Goal: Transaction & Acquisition: Purchase product/service

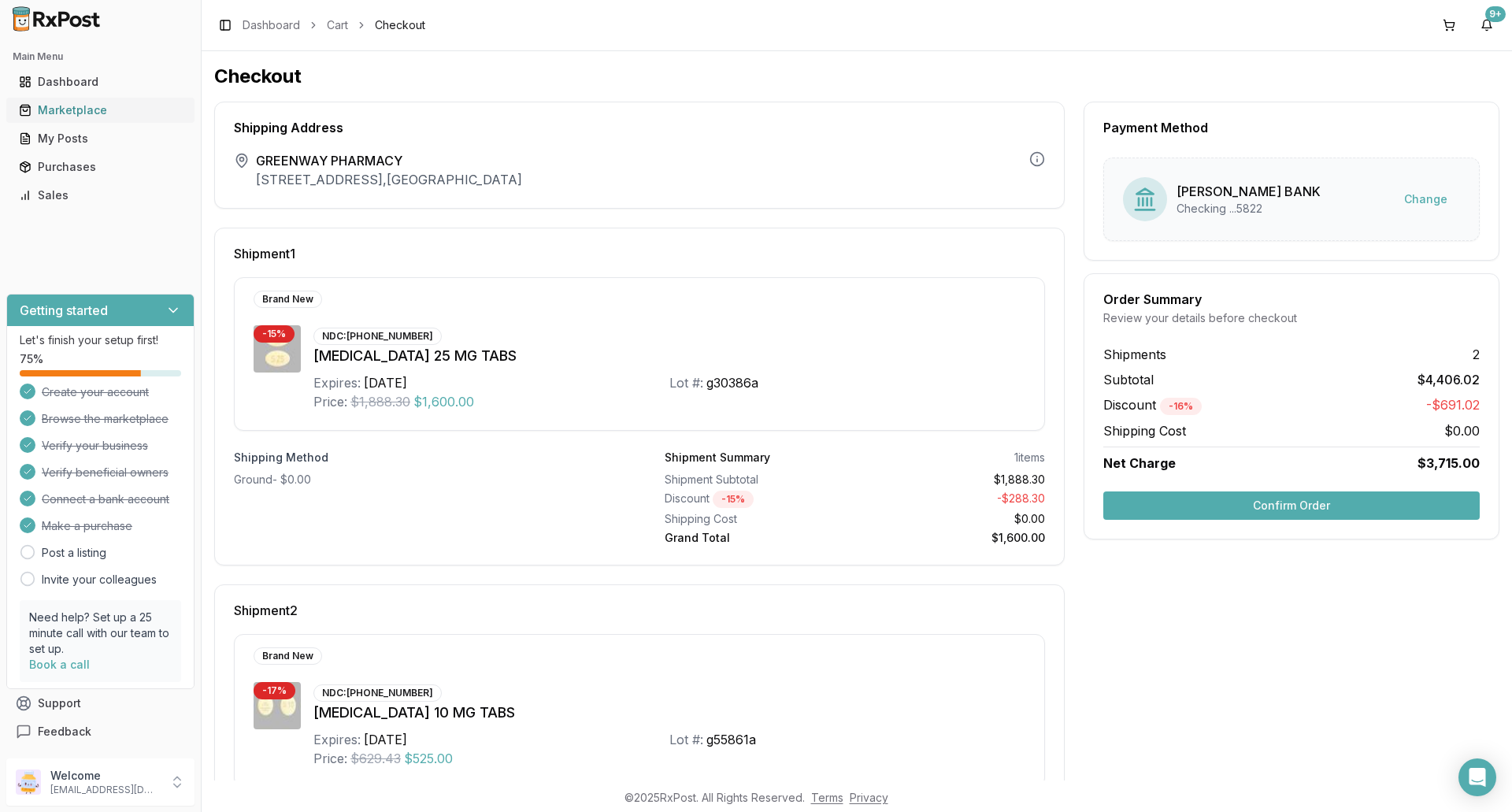
click at [60, 112] on div "Marketplace" at bounding box center [100, 111] width 163 height 16
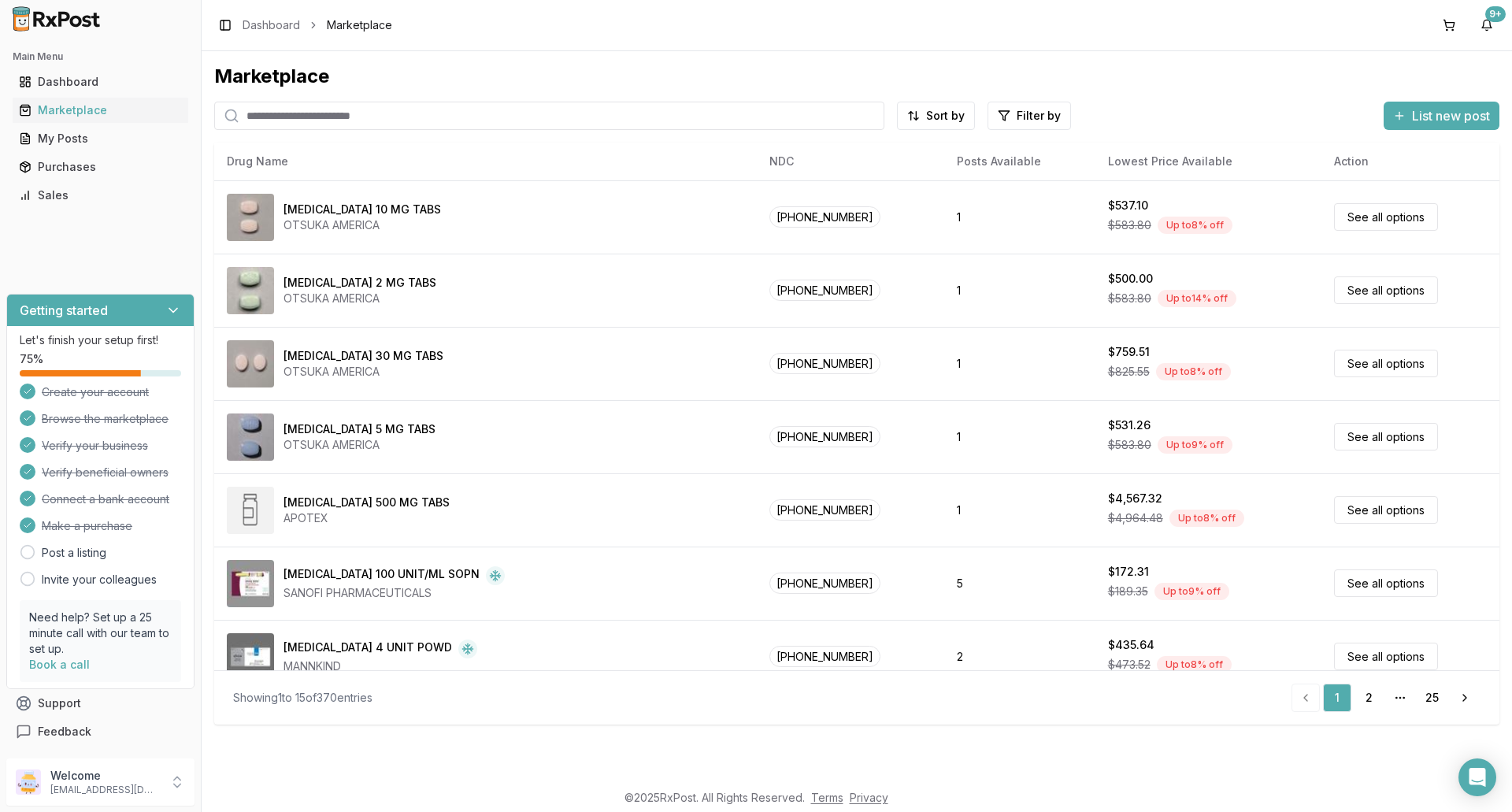
click at [391, 120] on input "search" at bounding box center [549, 116] width 670 height 28
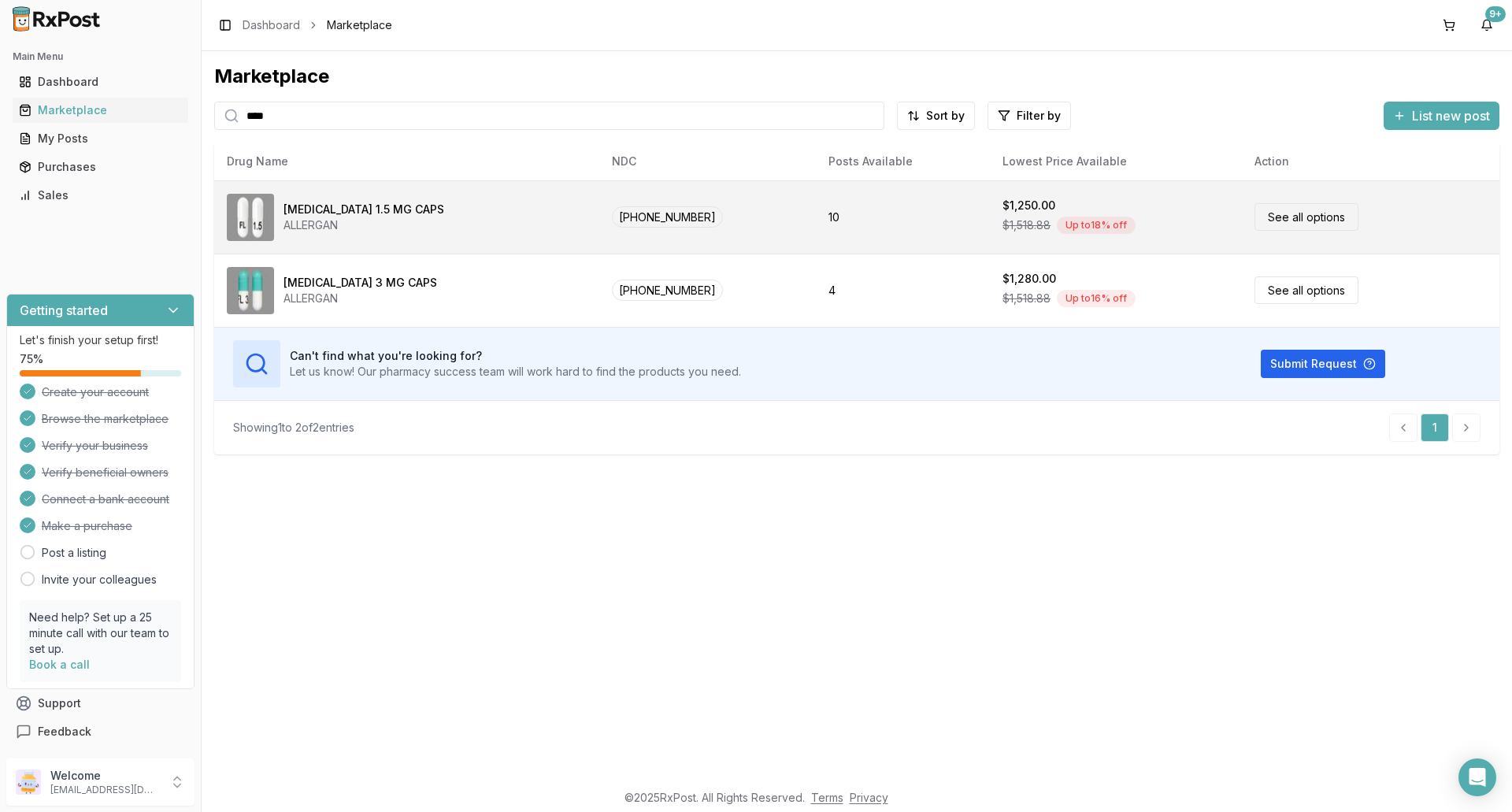
type input "****"
click at [1266, 211] on link "See all options" at bounding box center [1307, 217] width 104 height 27
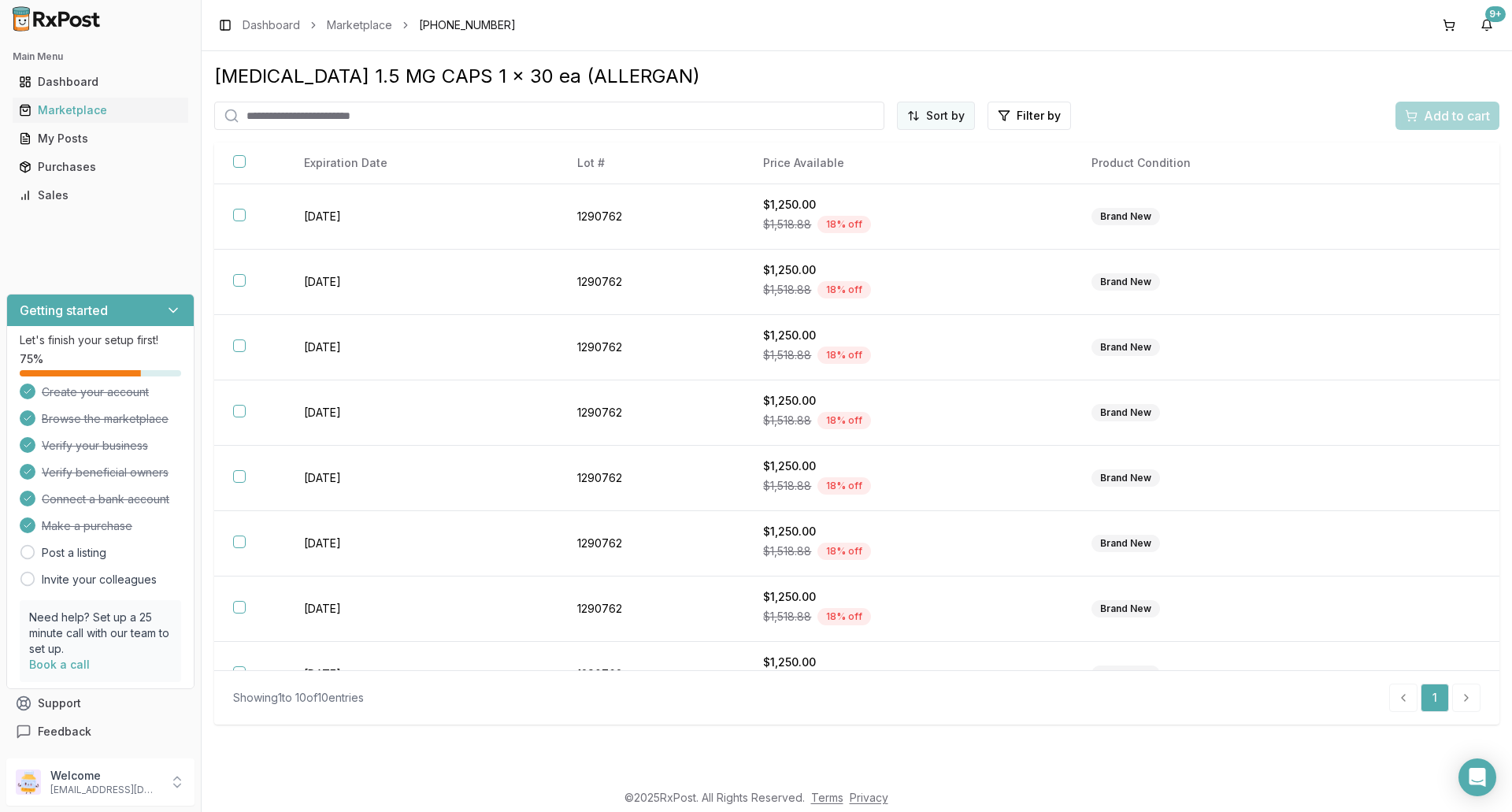
click at [945, 120] on html "Main Menu Dashboard Marketplace My Posts Purchases Sales Getting started Let's …" at bounding box center [756, 406] width 1512 height 812
click at [907, 173] on div "Price (Low to High)" at bounding box center [897, 174] width 149 height 25
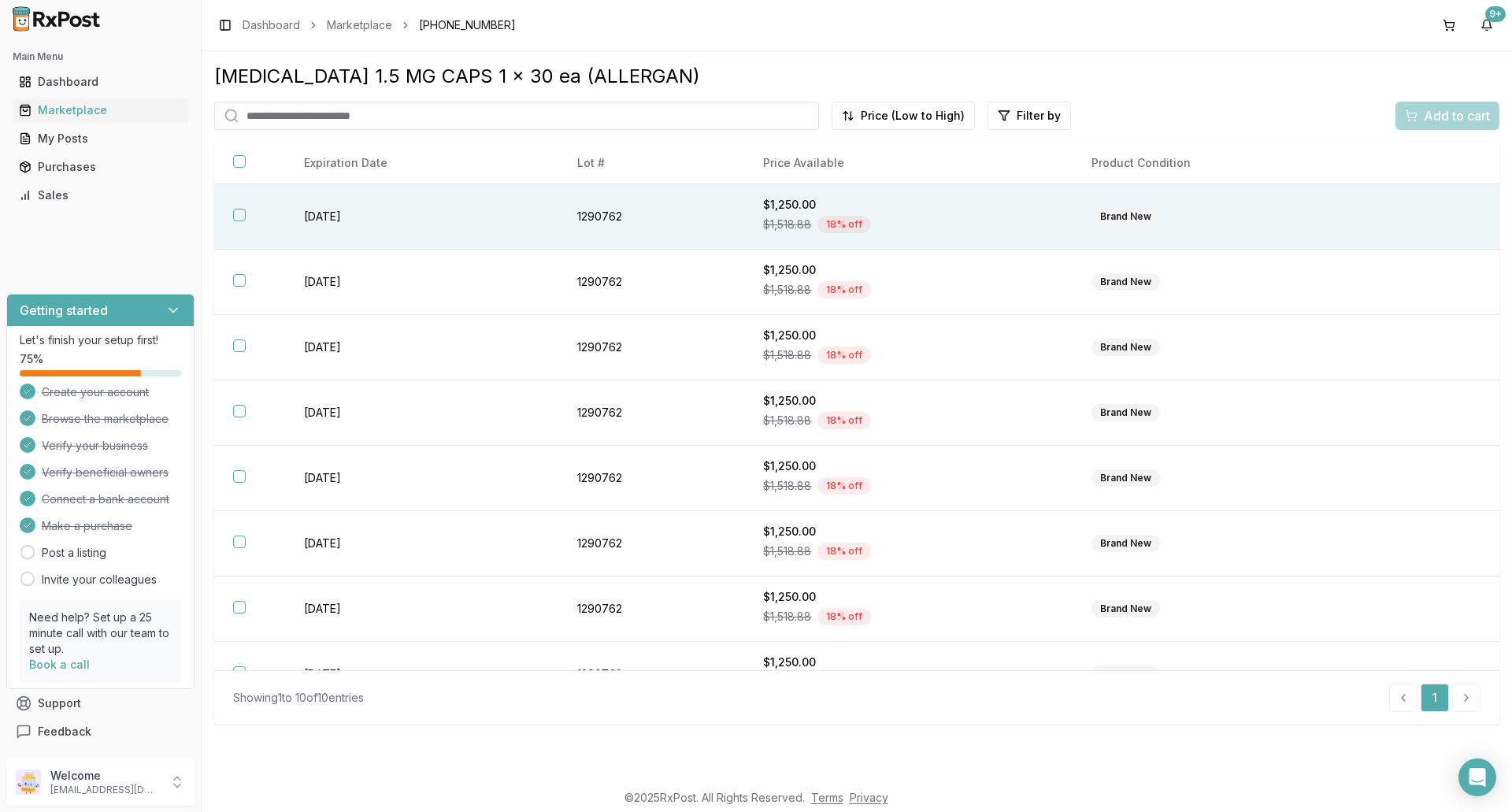
click at [238, 213] on button "button" at bounding box center [239, 215] width 13 height 13
click at [1446, 112] on span "Add to cart" at bounding box center [1457, 116] width 66 height 19
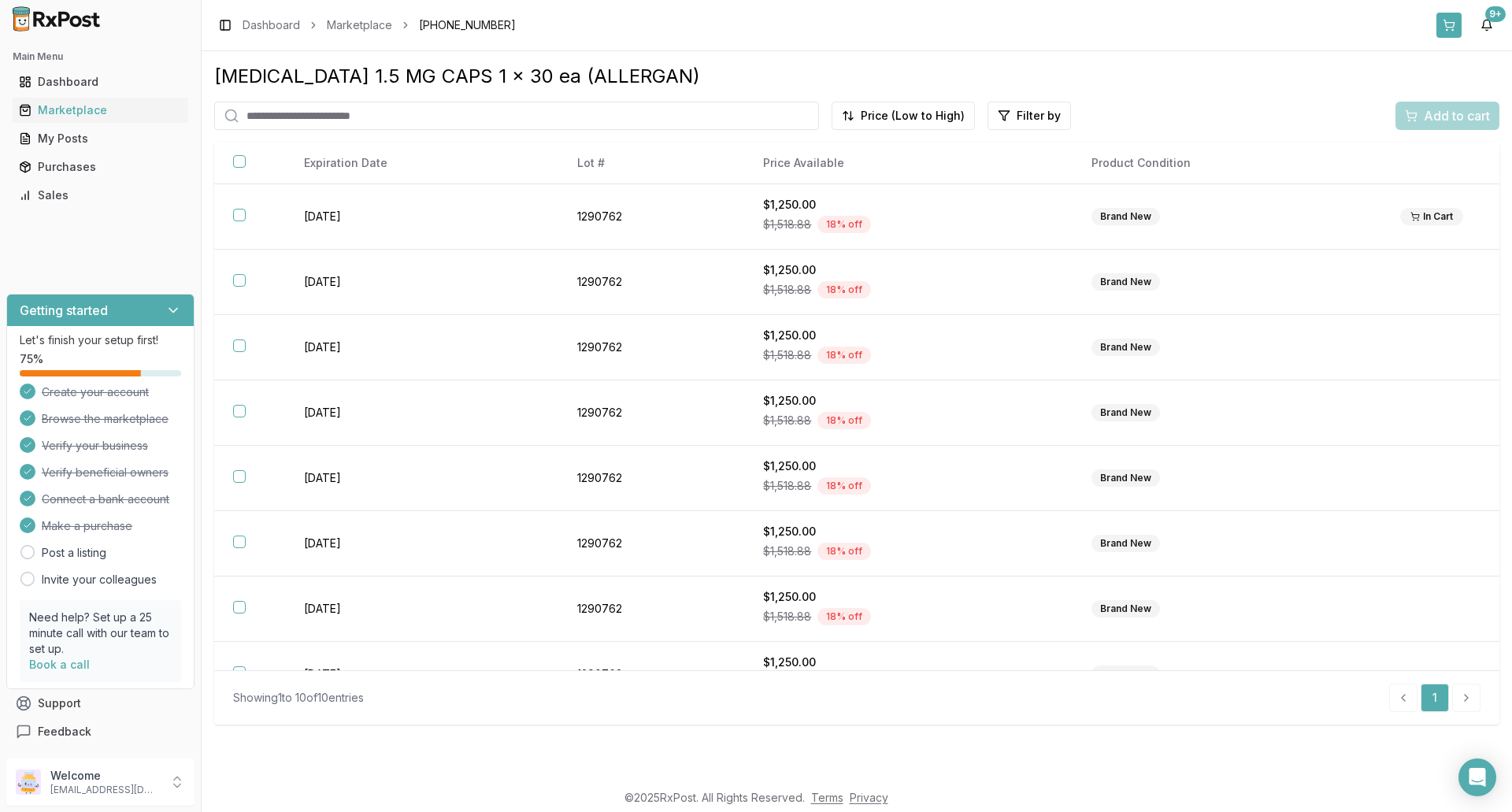
click at [1450, 30] on button at bounding box center [1449, 25] width 25 height 25
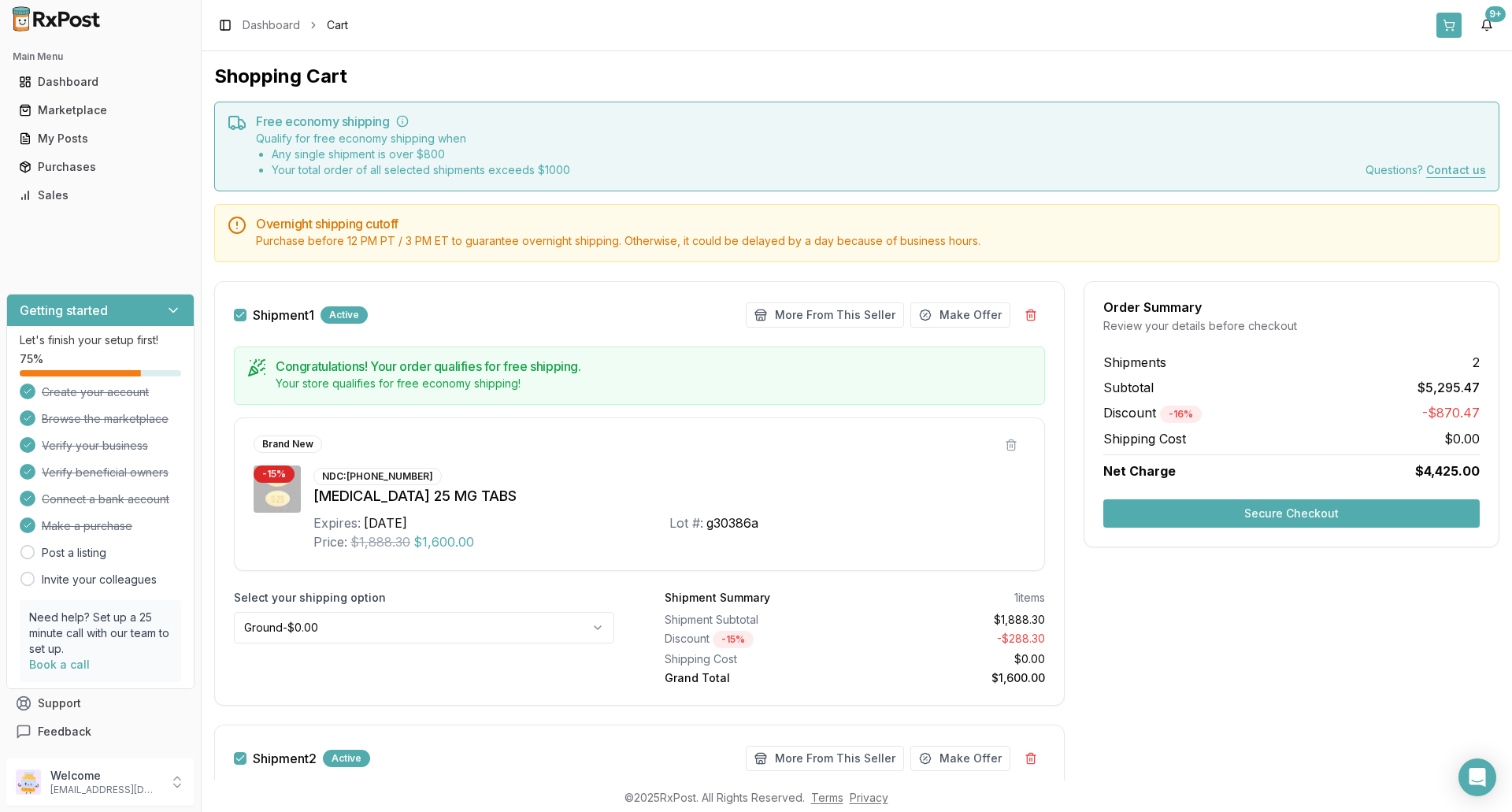
click at [1449, 28] on button at bounding box center [1449, 25] width 25 height 25
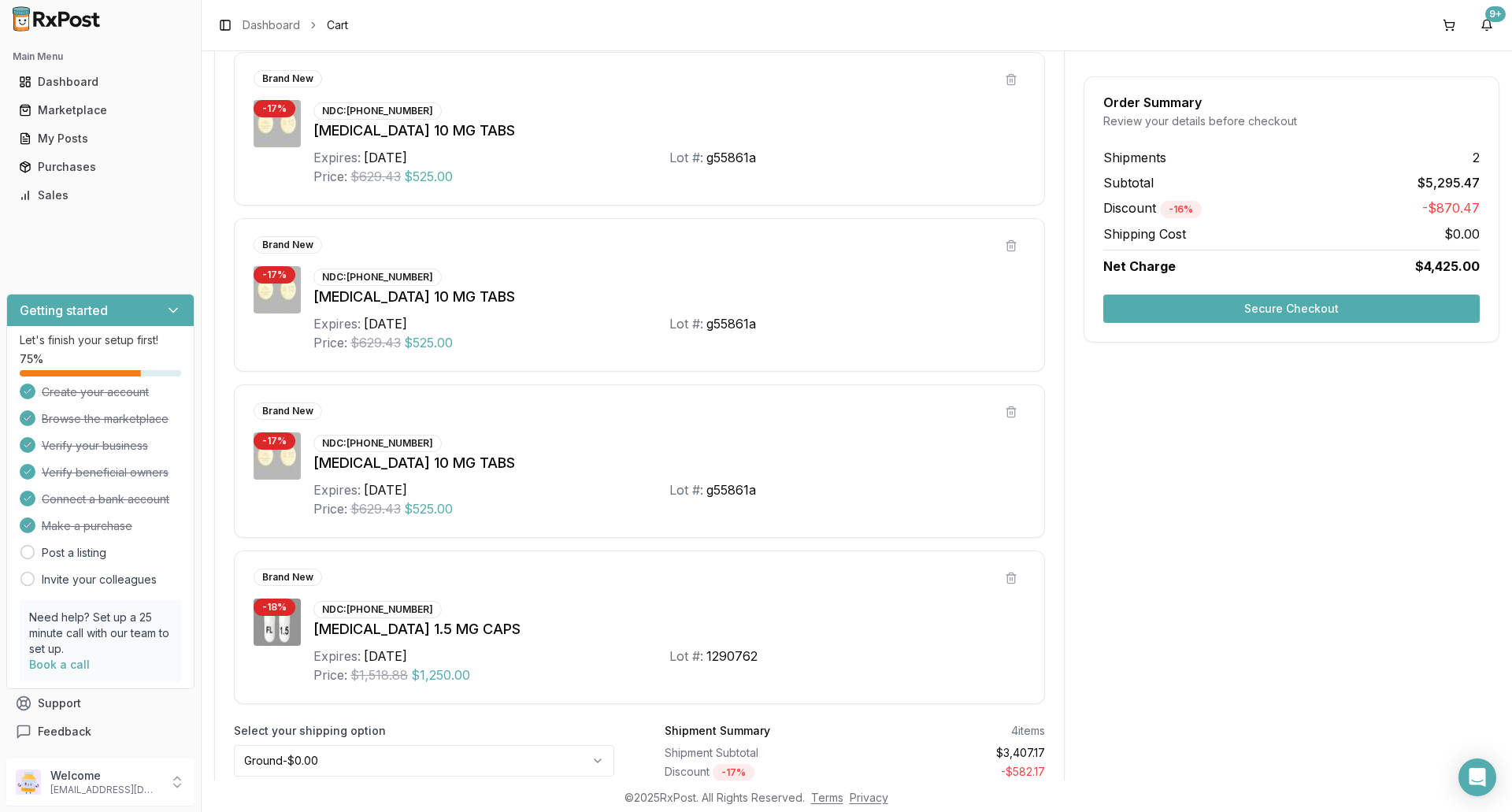
scroll to position [675, 0]
